Goal: Transaction & Acquisition: Purchase product/service

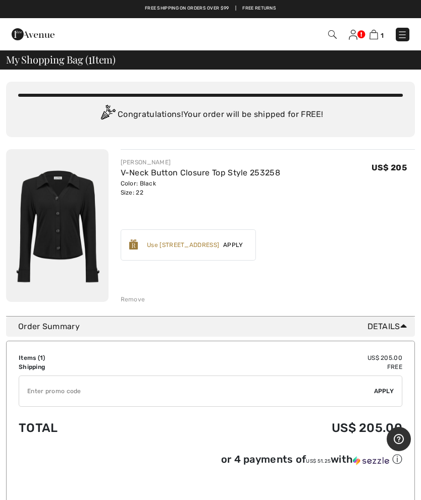
click at [130, 297] on div "Remove" at bounding box center [133, 299] width 25 height 9
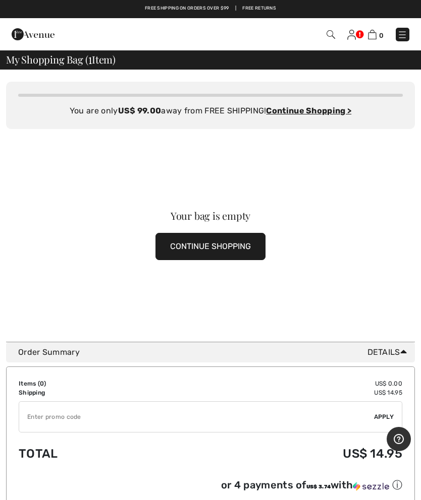
click at [403, 37] on img at bounding box center [402, 35] width 10 height 10
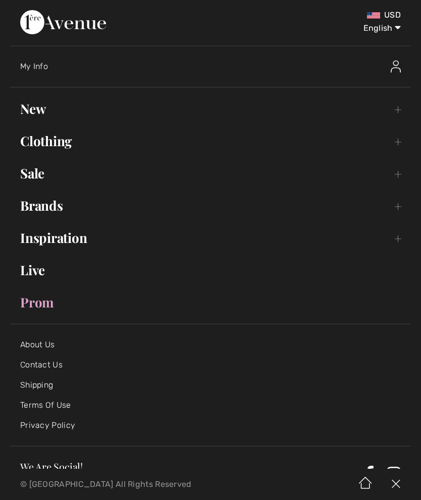
click at [63, 147] on link "Clothing Toggle submenu" at bounding box center [210, 141] width 401 height 22
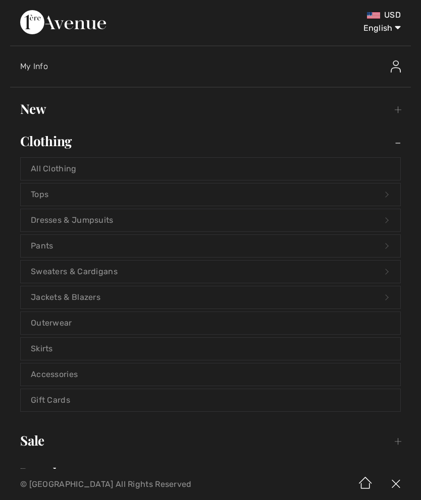
click at [49, 218] on link "Dresses & Jumpsuits Open submenu" at bounding box center [210, 220] width 379 height 22
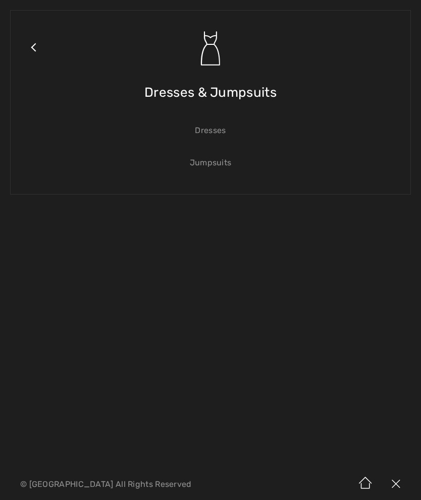
click at [205, 136] on link "Dresses" at bounding box center [210, 131] width 379 height 22
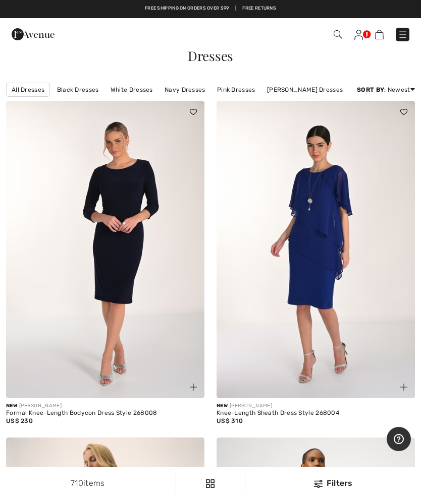
click at [103, 194] on img at bounding box center [105, 250] width 198 height 298
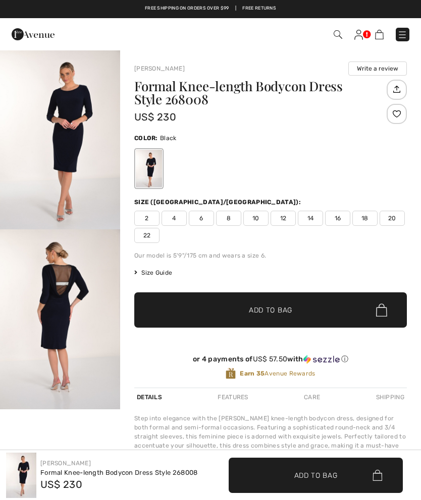
checkbox input "true"
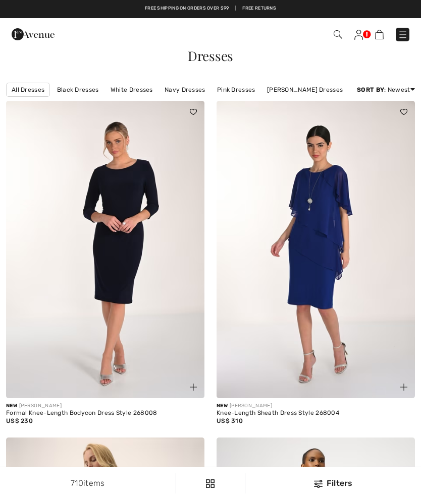
checkbox input "true"
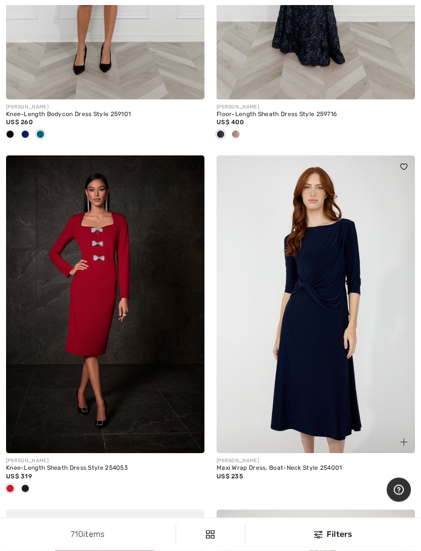
scroll to position [7757, 0]
click at [33, 481] on div at bounding box center [105, 489] width 198 height 17
click at [30, 481] on div at bounding box center [25, 489] width 15 height 17
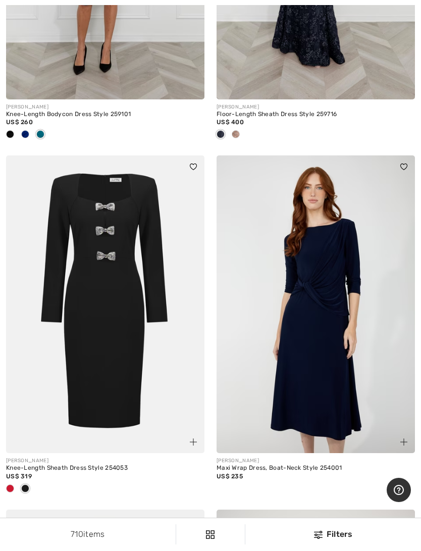
click at [126, 381] on img at bounding box center [105, 304] width 198 height 298
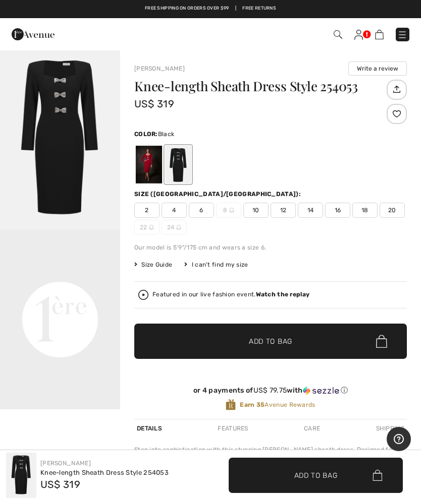
click at [148, 165] on div at bounding box center [149, 165] width 26 height 38
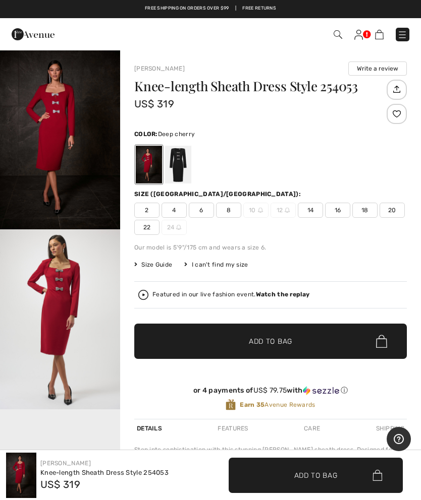
click at [150, 230] on span "22" at bounding box center [146, 227] width 25 height 15
click at [264, 340] on span "Add to Bag" at bounding box center [270, 341] width 43 height 11
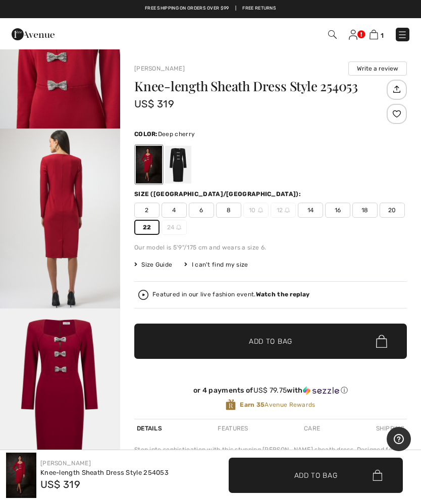
scroll to position [858, 0]
click at [375, 38] on img at bounding box center [373, 35] width 9 height 10
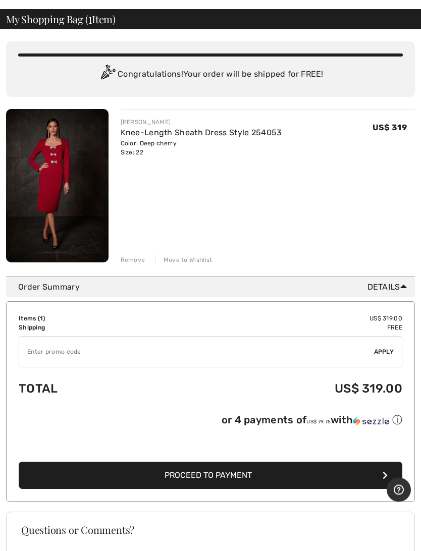
scroll to position [40, 0]
click at [221, 475] on span "Proceed to Payment" at bounding box center [207, 475] width 87 height 10
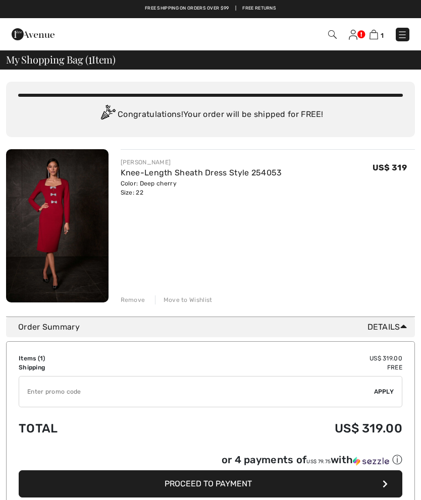
checkbox input "true"
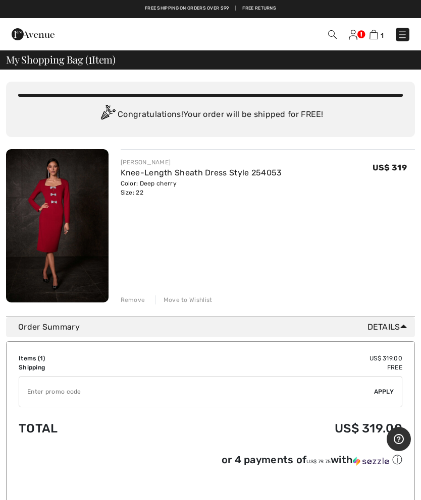
scroll to position [69, 0]
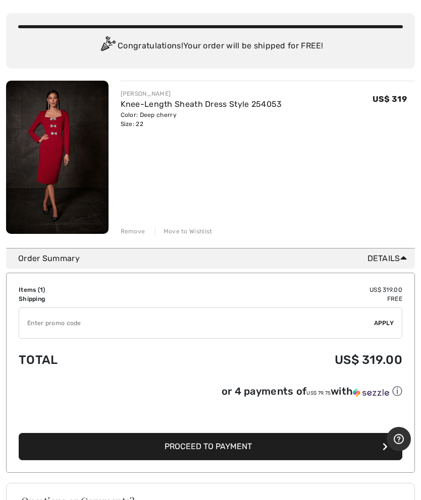
click at [63, 189] on img at bounding box center [57, 157] width 102 height 153
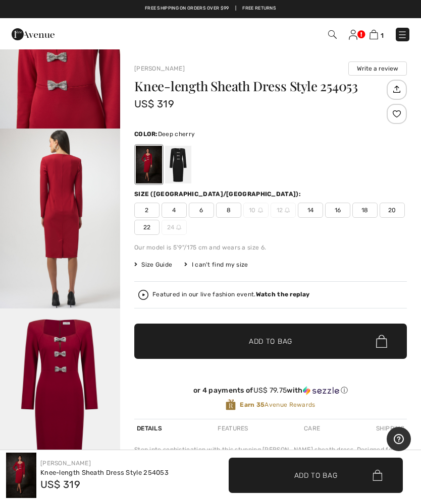
scroll to position [858, 0]
click at [183, 161] on div at bounding box center [178, 165] width 26 height 38
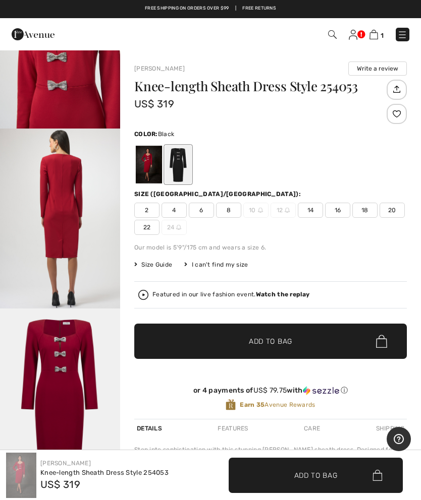
scroll to position [0, 0]
